Goal: Find contact information: Find contact information

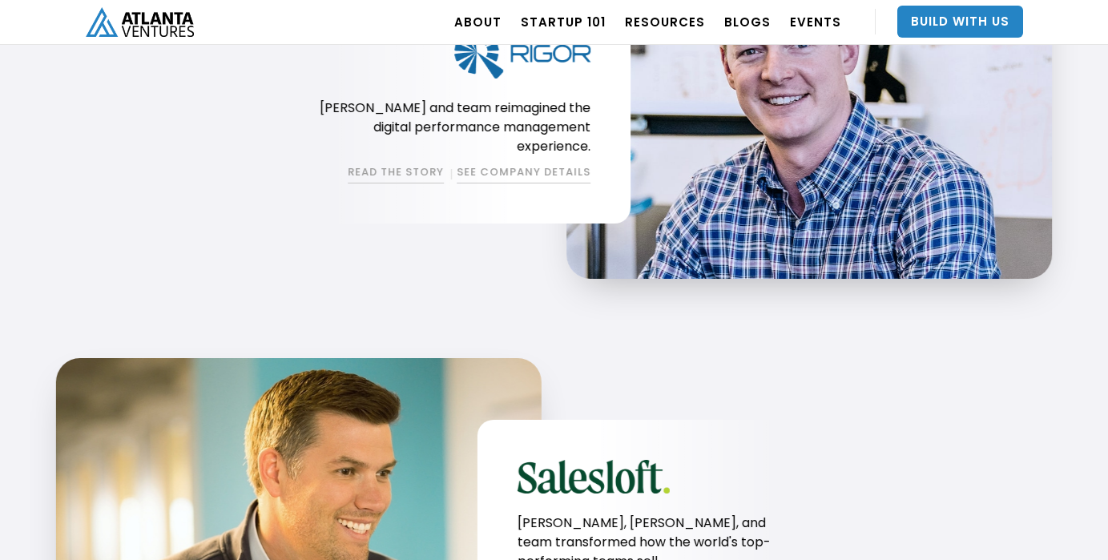
scroll to position [2153, 0]
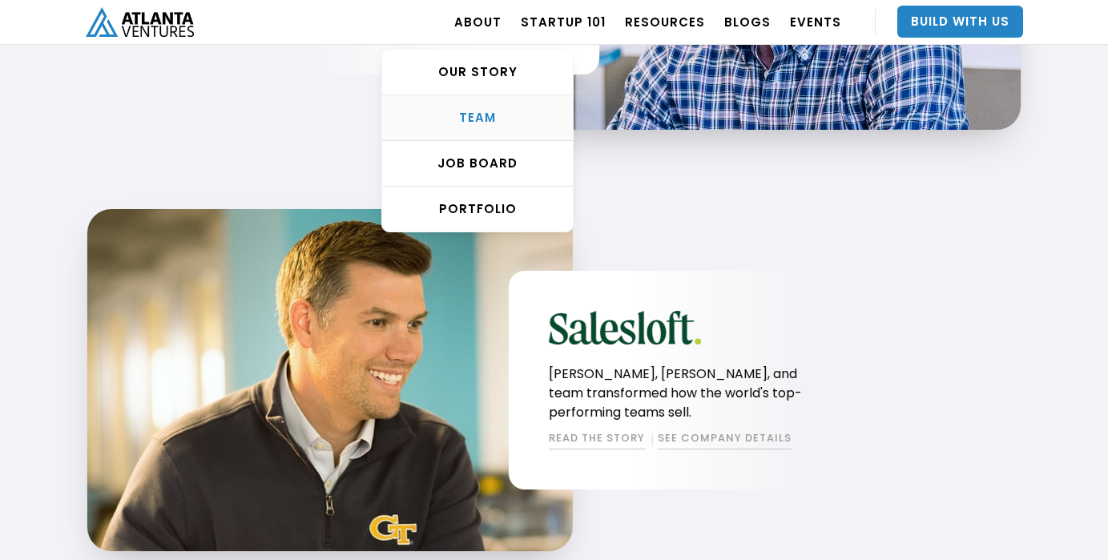
click at [494, 115] on div "TEAM" at bounding box center [477, 118] width 191 height 16
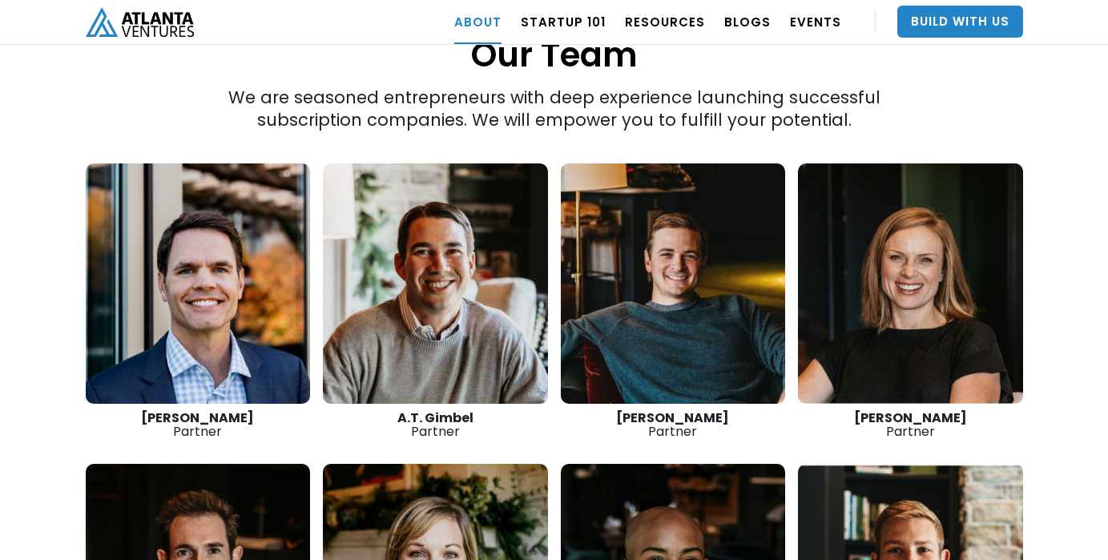
scroll to position [2186, 0]
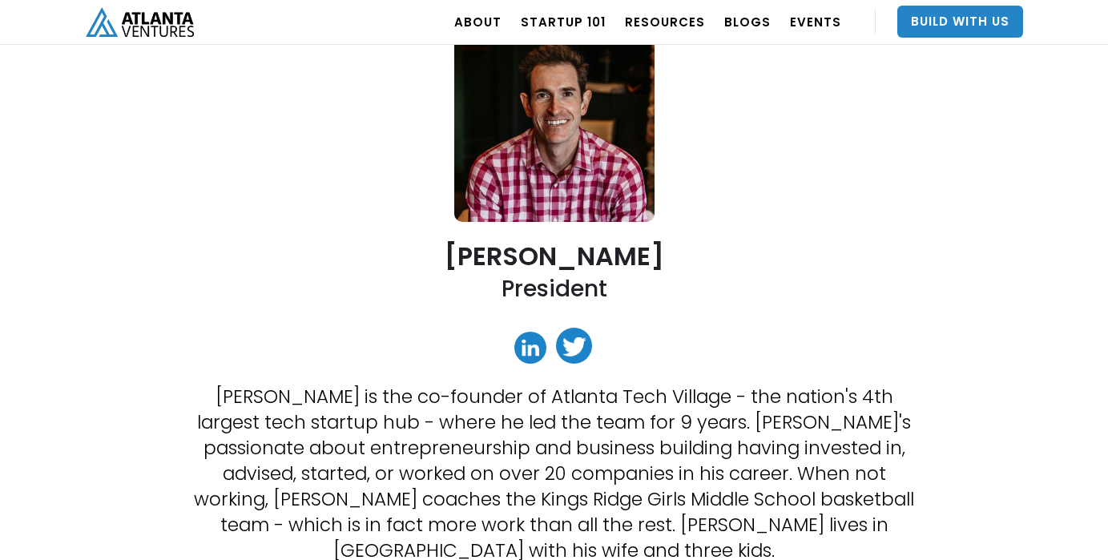
scroll to position [189, 0]
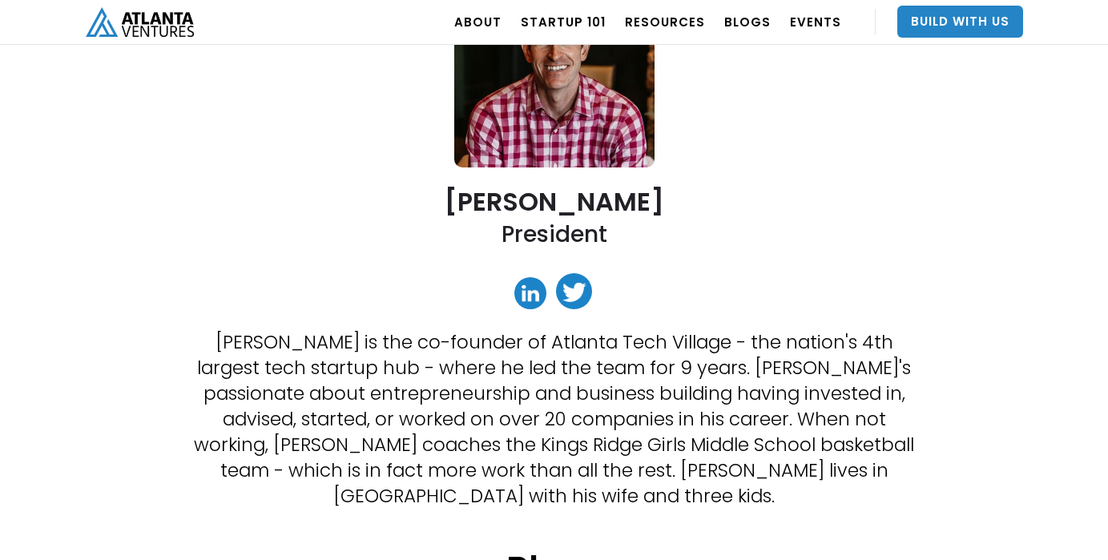
click at [531, 289] on link at bounding box center [530, 293] width 32 height 32
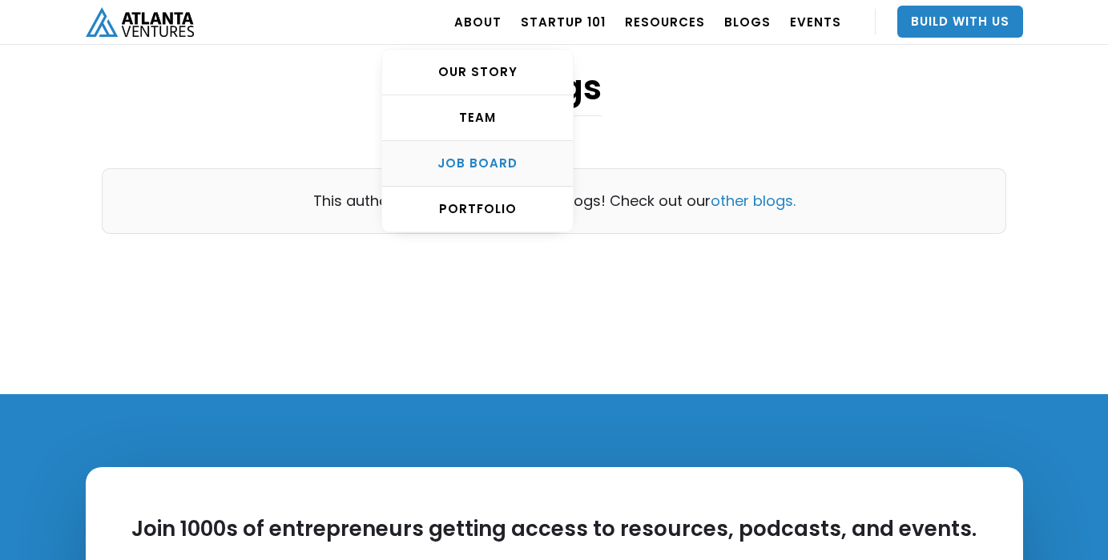
scroll to position [800, 0]
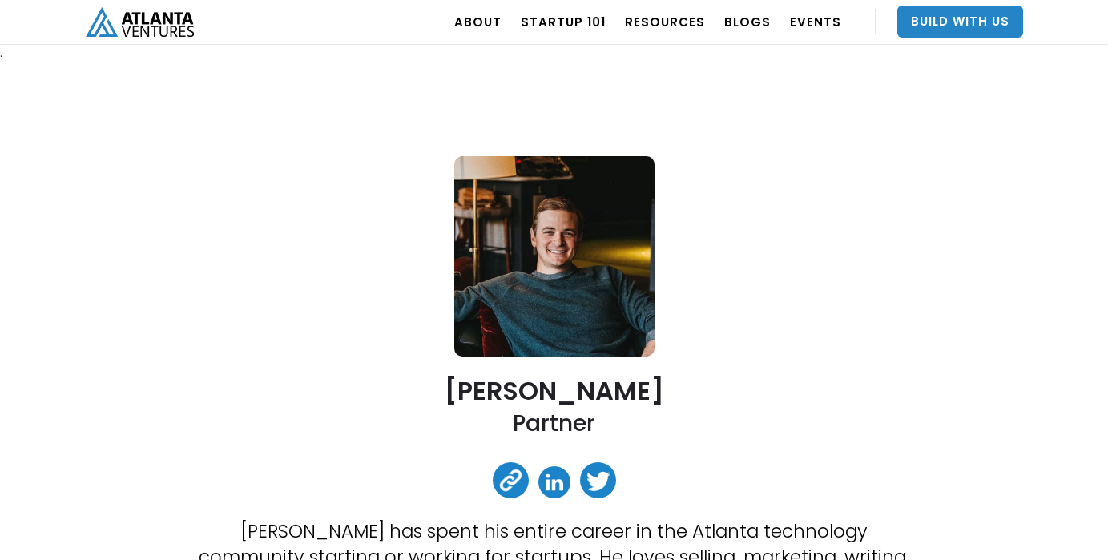
scroll to position [261, 0]
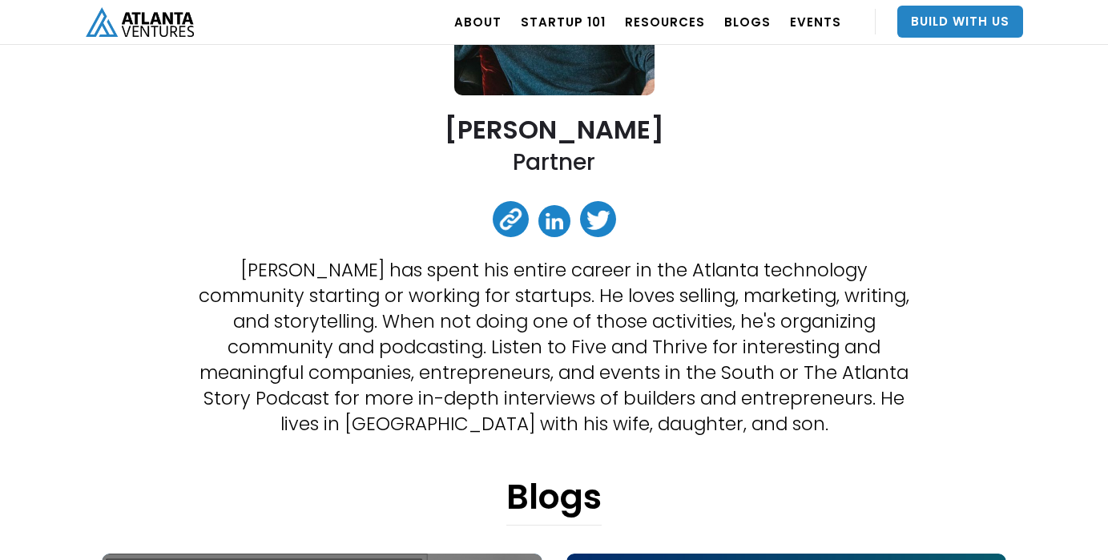
click at [556, 223] on link at bounding box center [554, 221] width 32 height 32
click at [509, 227] on link at bounding box center [511, 219] width 36 height 36
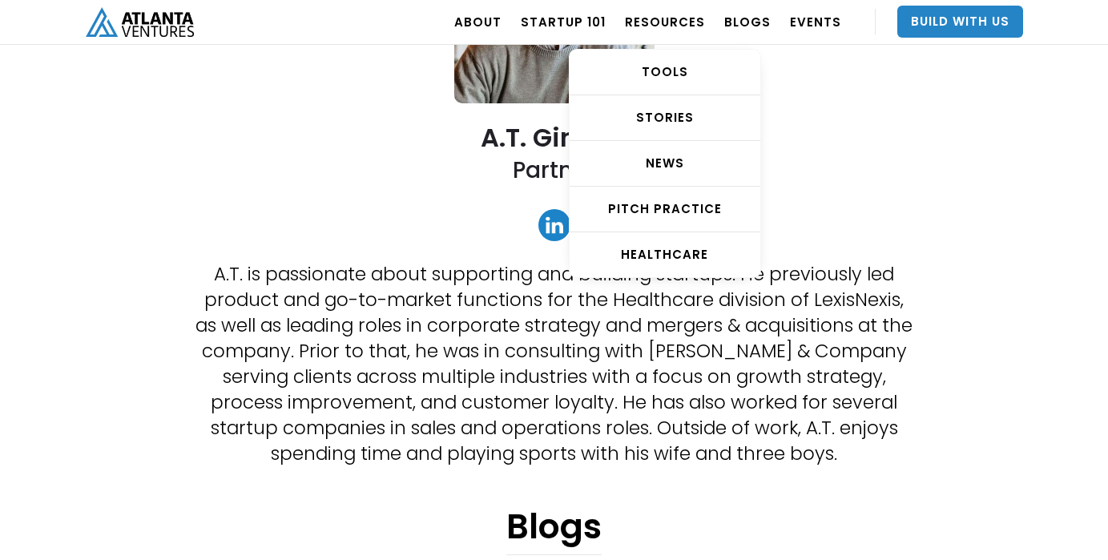
scroll to position [281, 0]
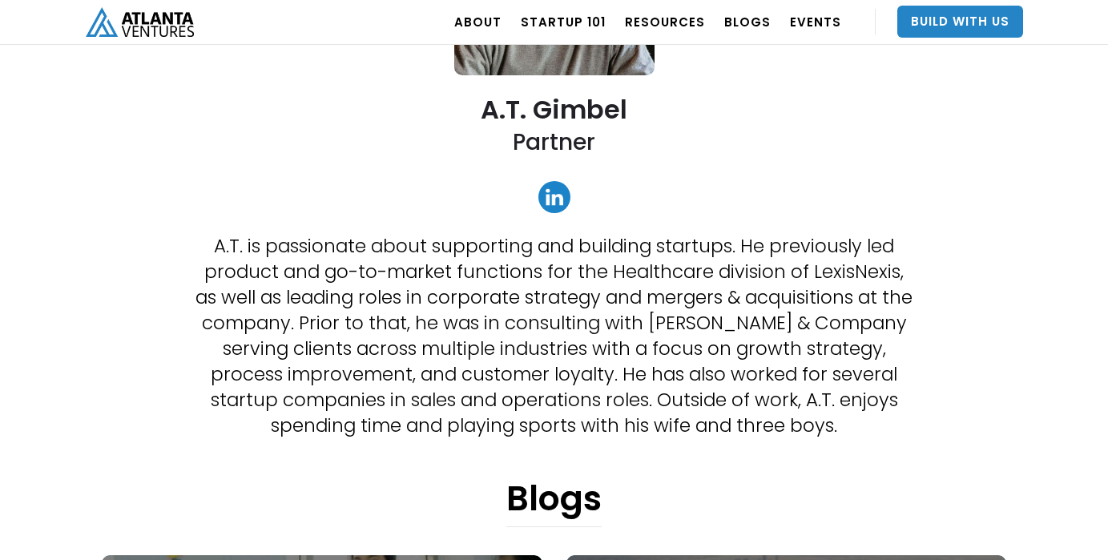
click at [561, 192] on link at bounding box center [554, 197] width 32 height 32
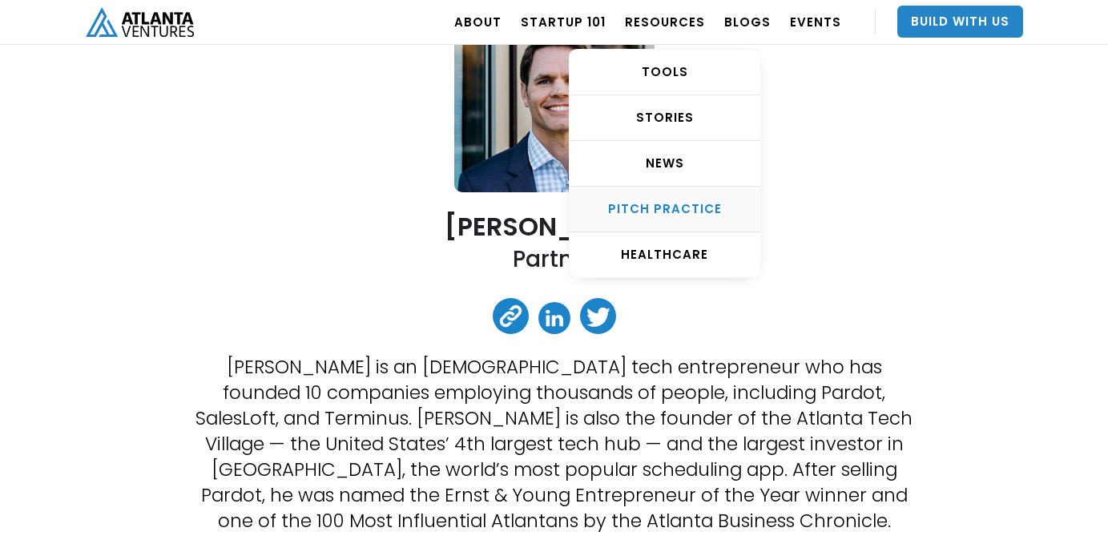
scroll to position [225, 0]
